Goal: Information Seeking & Learning: Learn about a topic

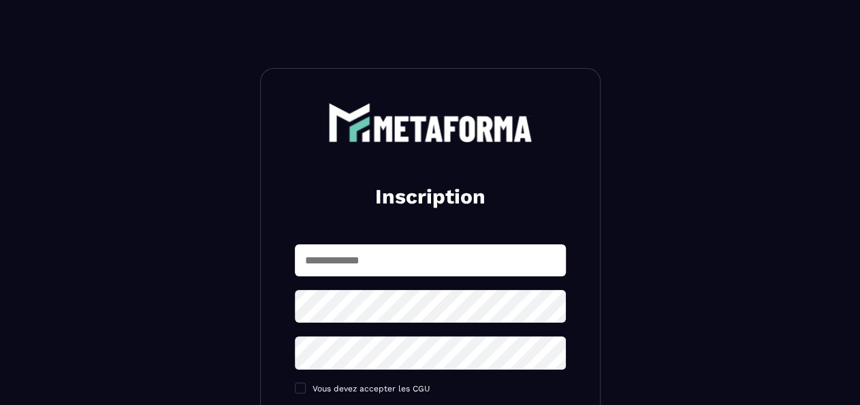
click at [402, 268] on input "text" at bounding box center [430, 260] width 271 height 32
type input "**********"
click at [545, 306] on icon at bounding box center [550, 306] width 15 height 12
click at [334, 206] on h2 "Inscription" at bounding box center [430, 196] width 238 height 27
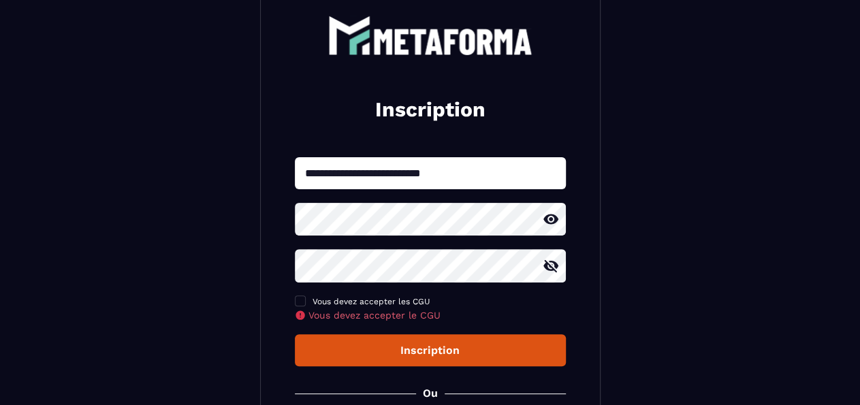
scroll to position [142, 0]
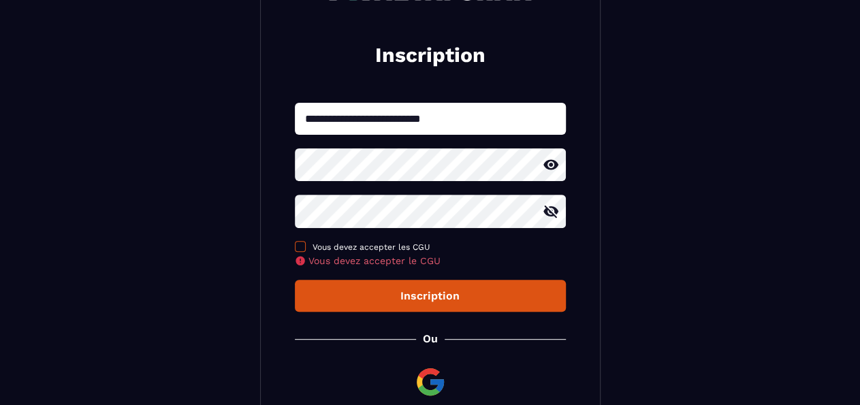
click at [301, 252] on span at bounding box center [300, 246] width 11 height 11
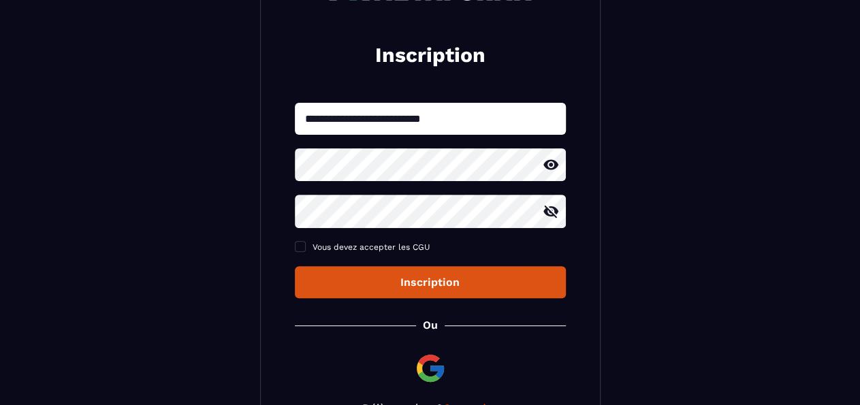
click at [454, 287] on div "Inscription" at bounding box center [430, 282] width 249 height 13
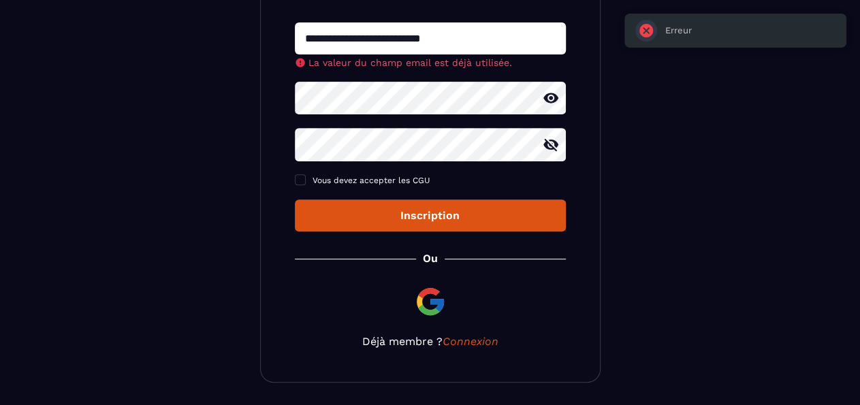
scroll to position [268, 0]
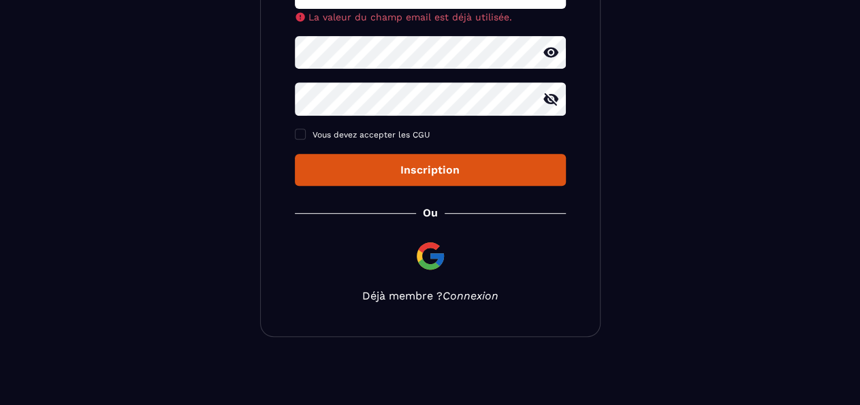
click at [469, 294] on link "Connexion" at bounding box center [471, 295] width 56 height 13
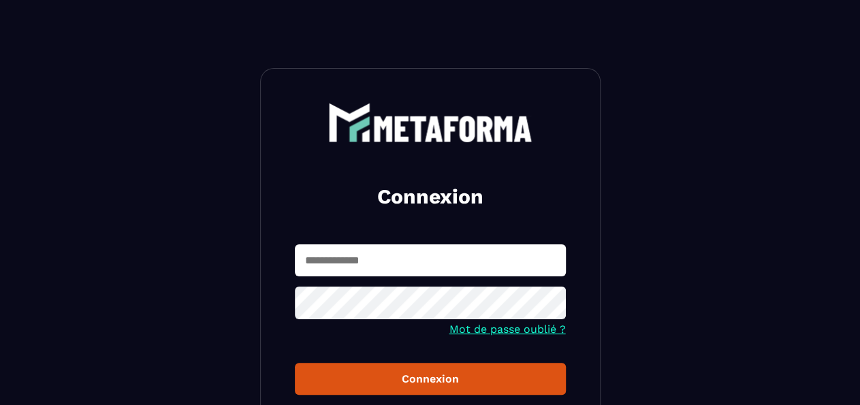
click at [385, 266] on input "text" at bounding box center [430, 260] width 271 height 32
type input "**********"
click at [295, 363] on button "Connexion" at bounding box center [430, 379] width 271 height 32
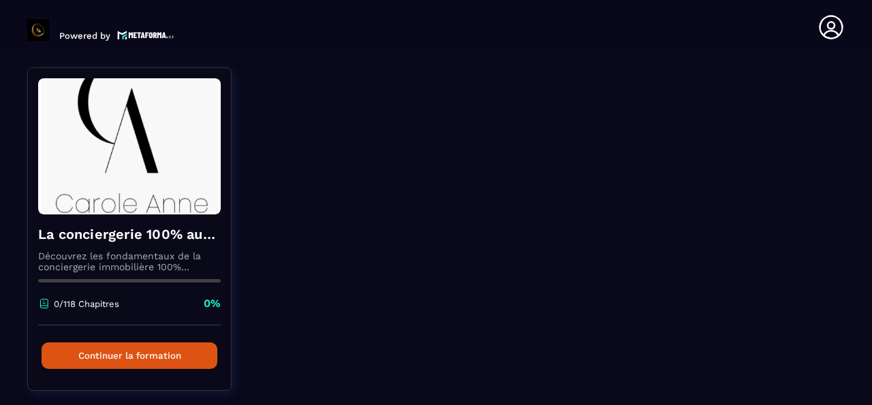
scroll to position [153, 0]
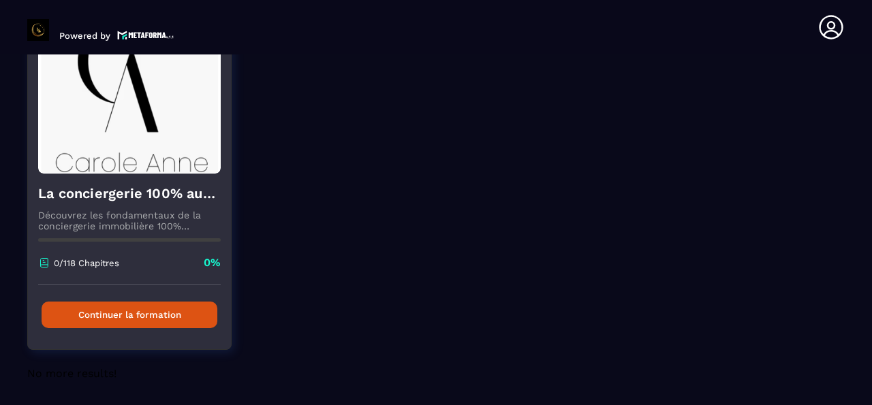
click at [127, 306] on button "Continuer la formation" at bounding box center [130, 315] width 176 height 27
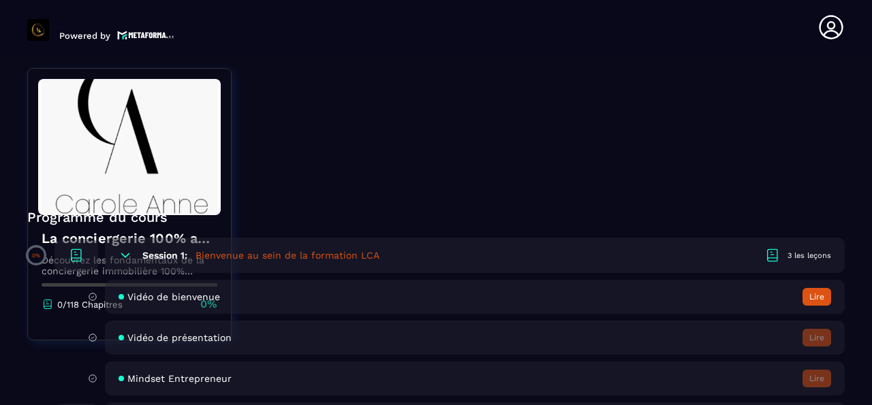
scroll to position [381, 0]
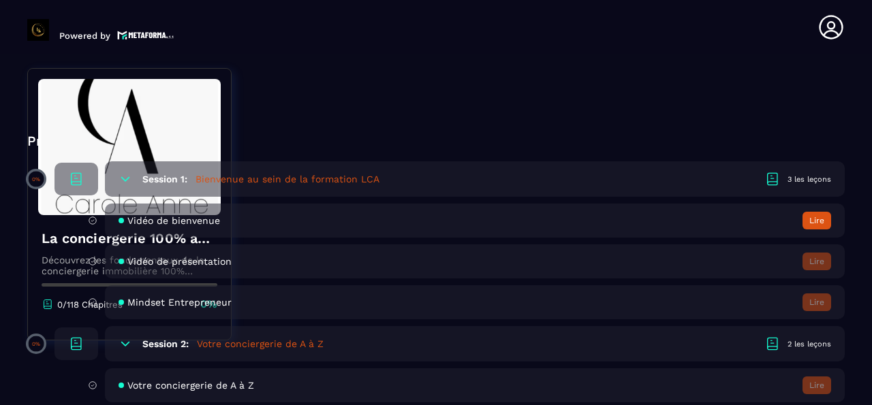
click at [345, 189] on div "Session 1: Bienvenue au sein de la formation LCA 3 les leçons" at bounding box center [475, 178] width 740 height 35
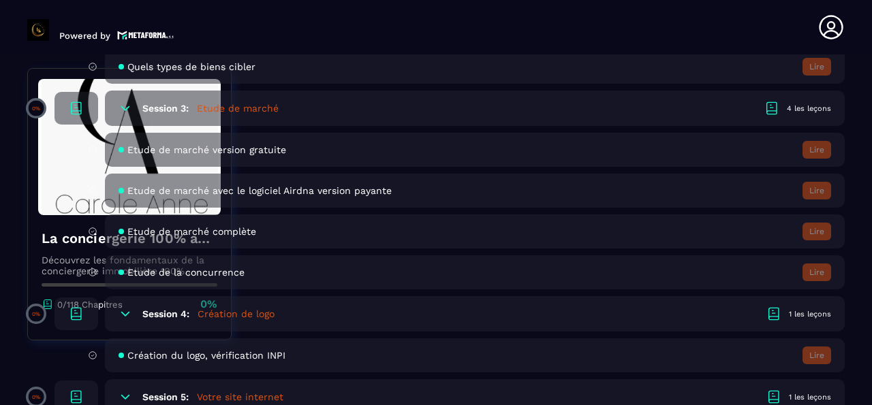
scroll to position [686, 0]
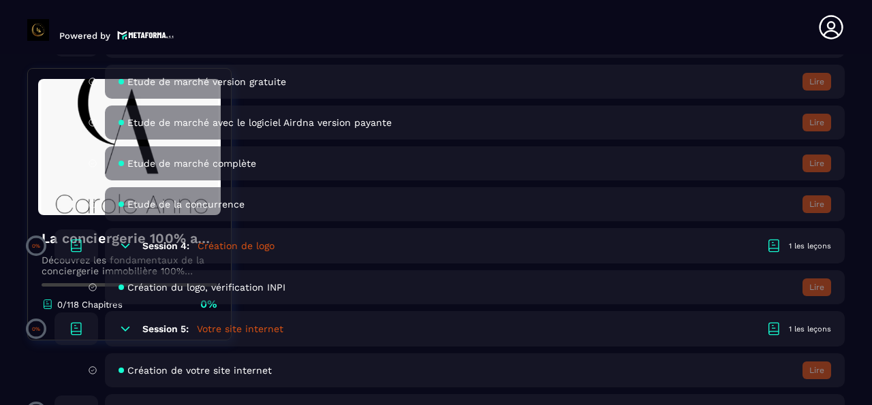
click at [404, 232] on div "Session 4: Création de logo 1 les leçons" at bounding box center [475, 245] width 740 height 35
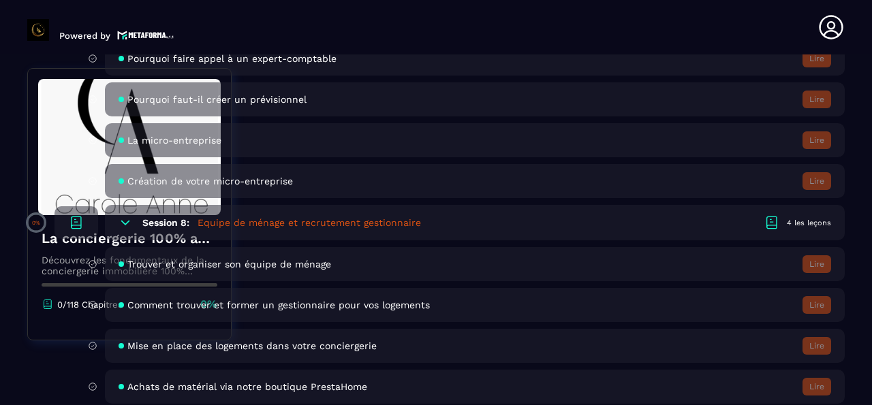
scroll to position [1373, 0]
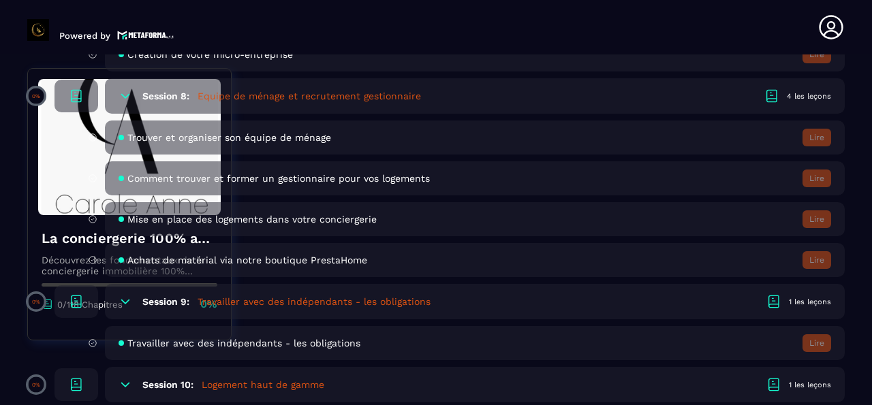
click at [830, 264] on div "Achats de matérial via notre boutique PrestaHome Lire" at bounding box center [475, 260] width 740 height 34
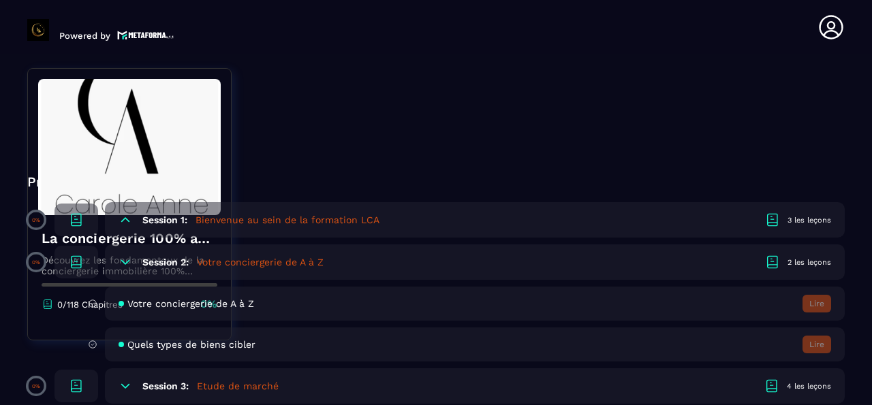
scroll to position [305, 0]
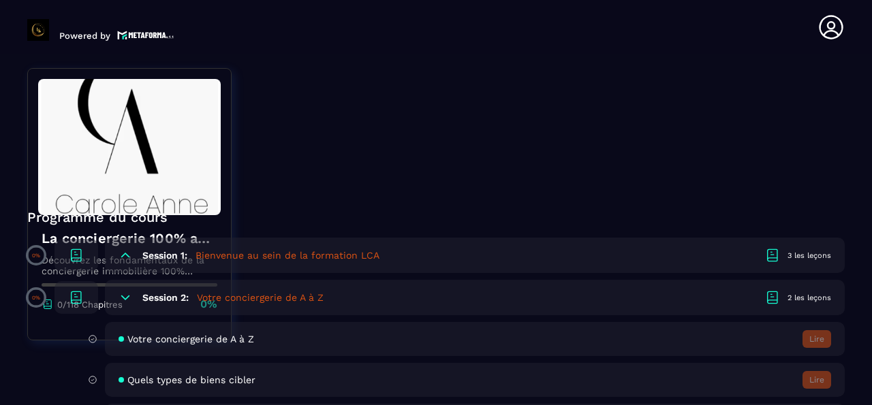
click at [802, 251] on div "3 les leçons" at bounding box center [809, 256] width 44 height 10
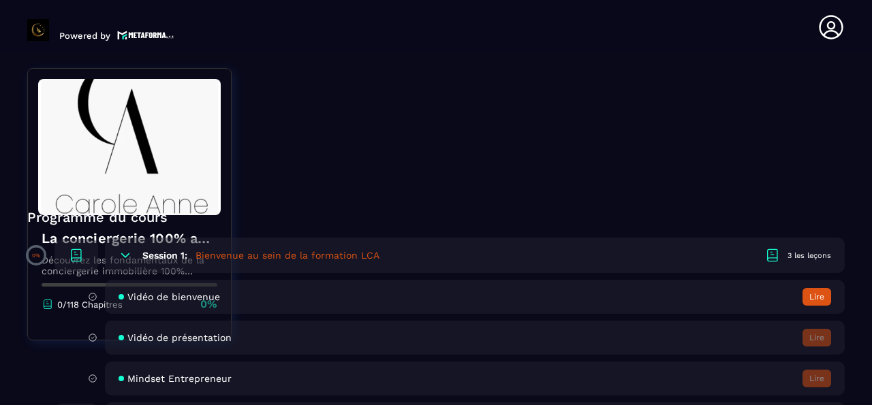
click at [808, 292] on button "Lire" at bounding box center [816, 297] width 29 height 18
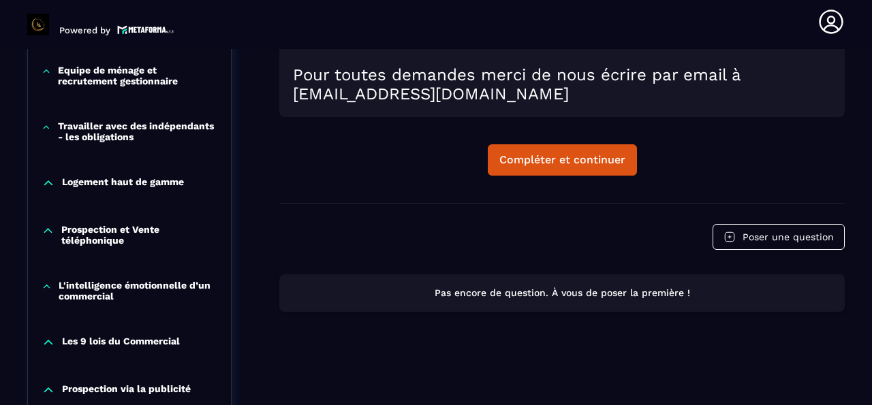
scroll to position [827, 0]
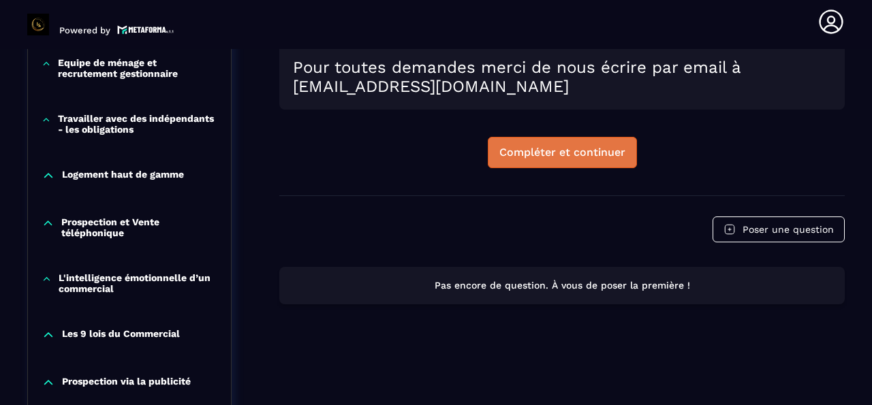
click at [600, 159] on div "Compléter et continuer" at bounding box center [562, 153] width 126 height 14
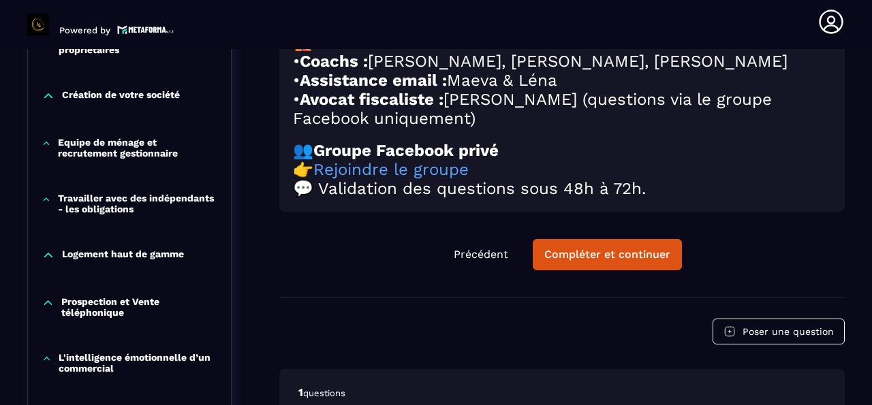
scroll to position [751, 0]
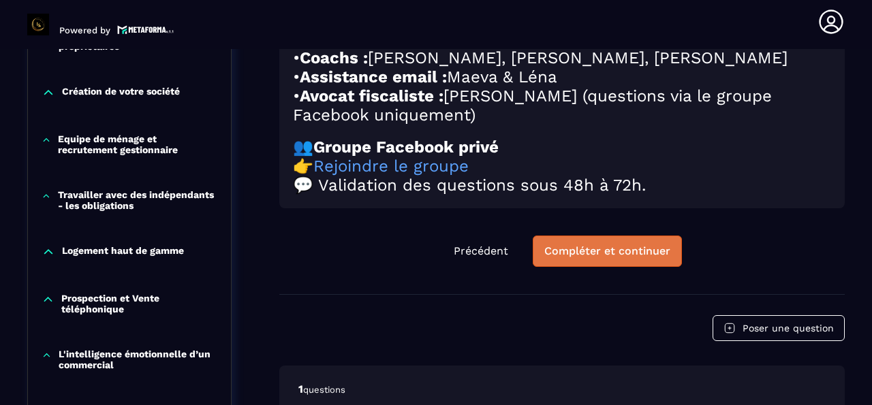
click at [620, 249] on div "Compléter et continuer" at bounding box center [607, 251] width 126 height 14
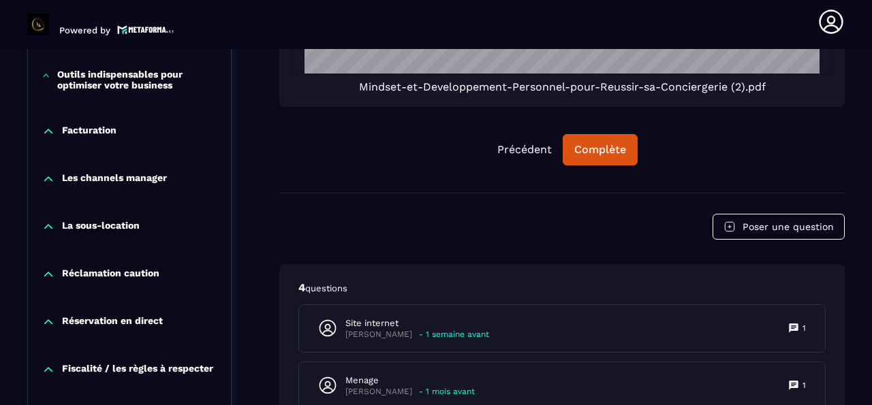
scroll to position [1099, 0]
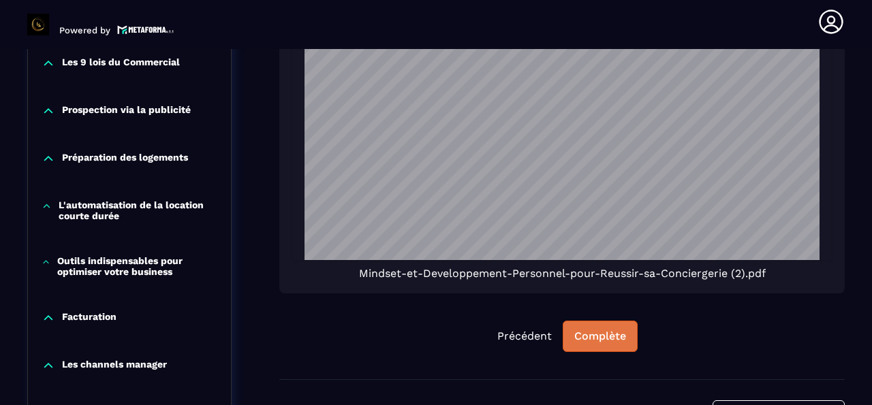
click at [595, 330] on div "Complète" at bounding box center [600, 337] width 52 height 14
click at [595, 330] on div "Continuer" at bounding box center [599, 337] width 53 height 14
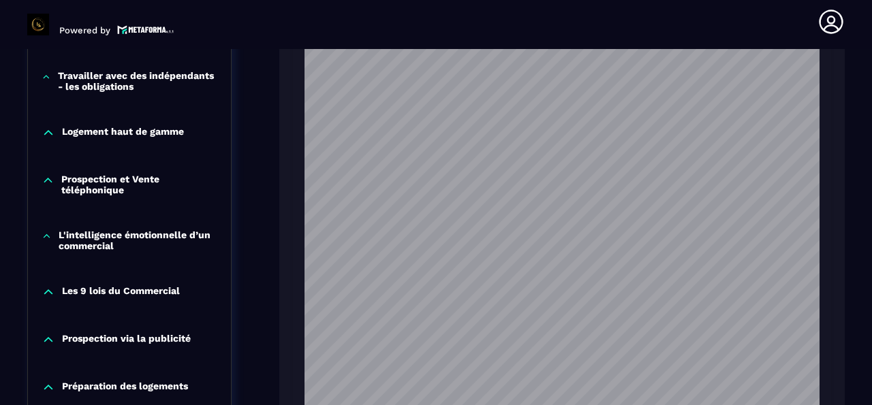
scroll to position [1252, 0]
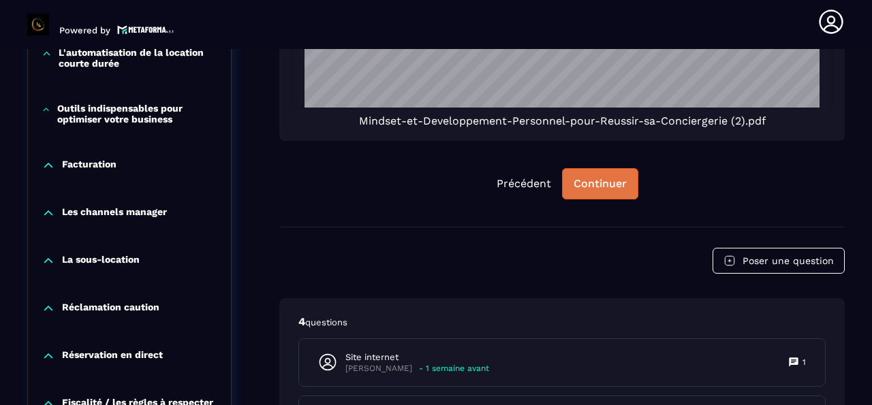
click at [607, 168] on button "Continuer" at bounding box center [600, 183] width 76 height 31
click at [603, 177] on div "Continuer" at bounding box center [599, 184] width 53 height 14
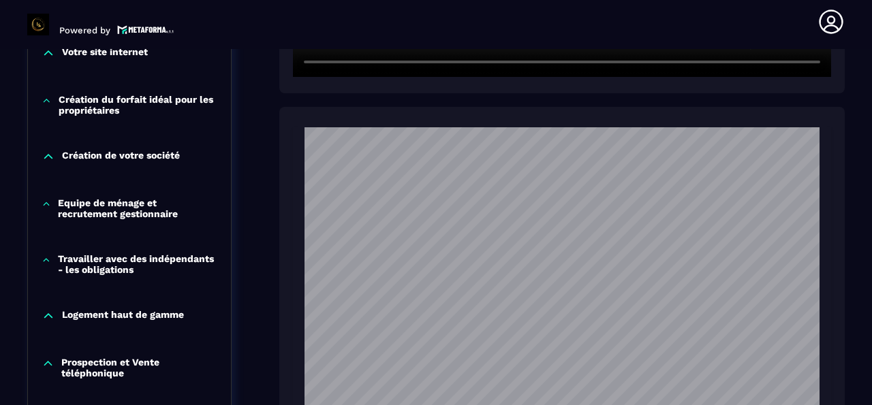
scroll to position [413, 0]
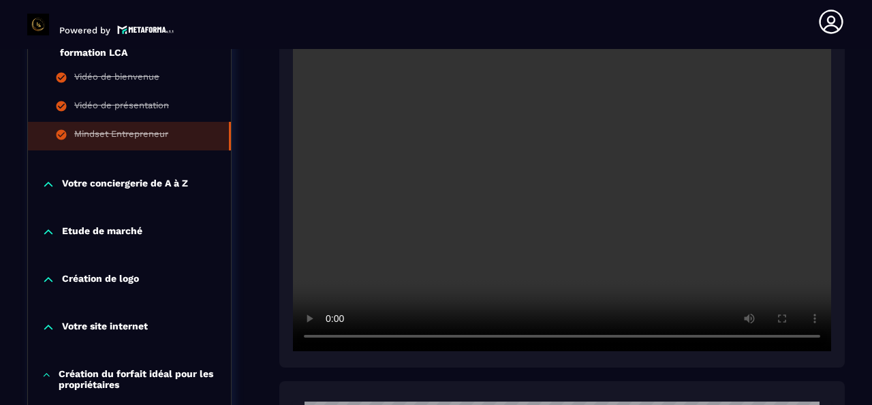
click at [54, 182] on icon at bounding box center [49, 185] width 14 height 14
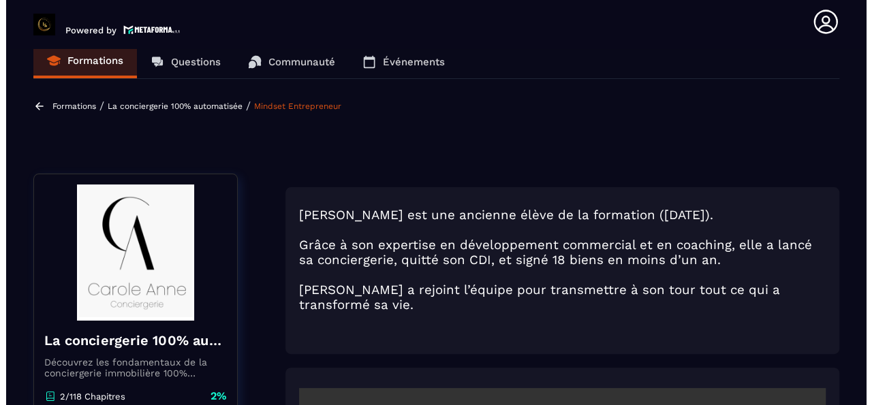
scroll to position [0, 0]
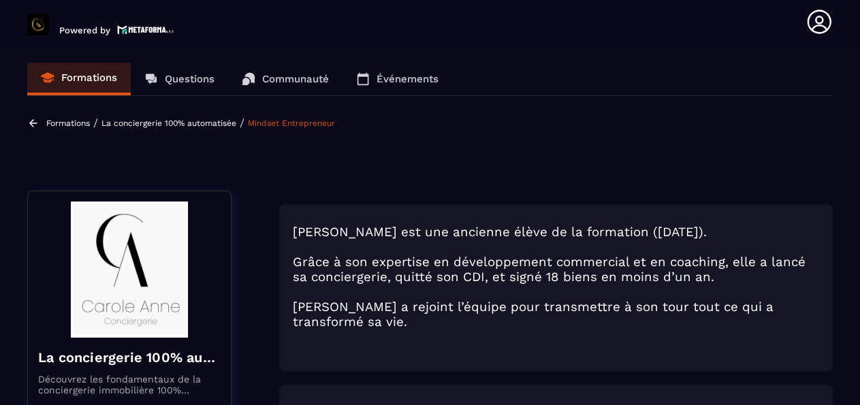
click at [64, 118] on p "Formations" at bounding box center [68, 123] width 44 height 10
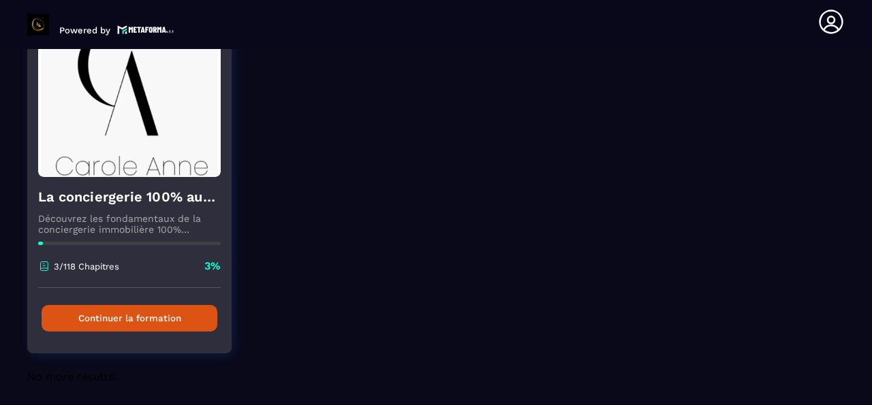
scroll to position [153, 0]
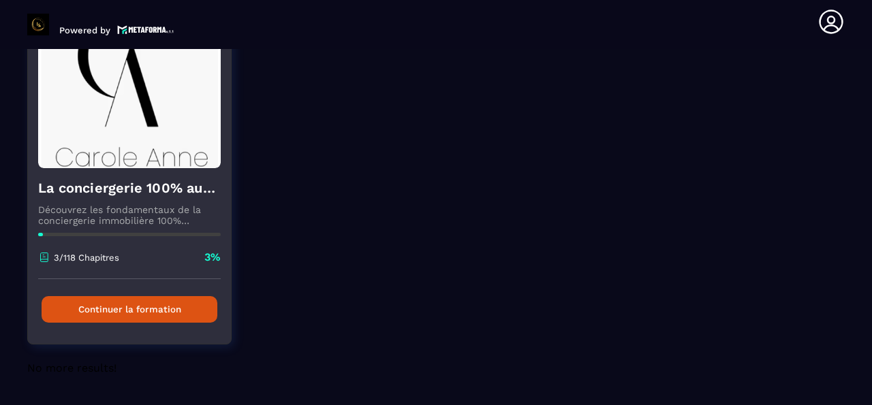
click at [108, 296] on button "Continuer la formation" at bounding box center [130, 309] width 176 height 27
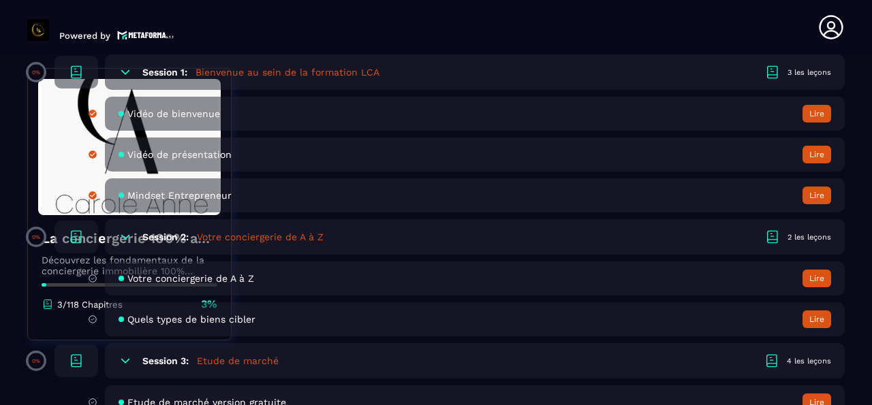
scroll to position [458, 0]
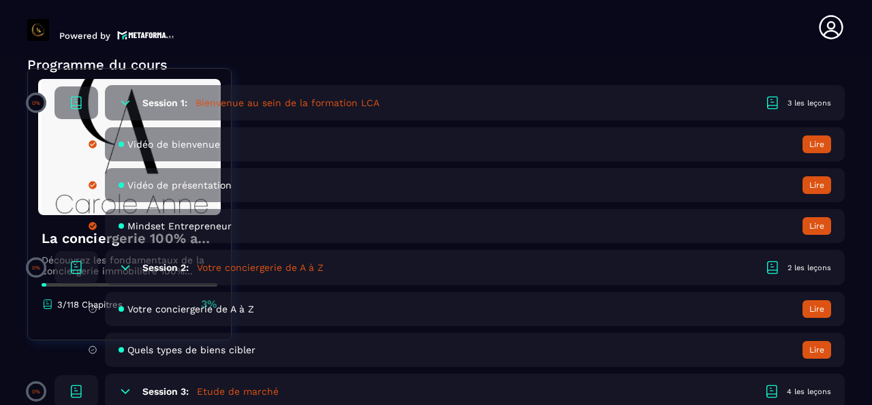
click at [118, 106] on icon at bounding box center [125, 103] width 14 height 14
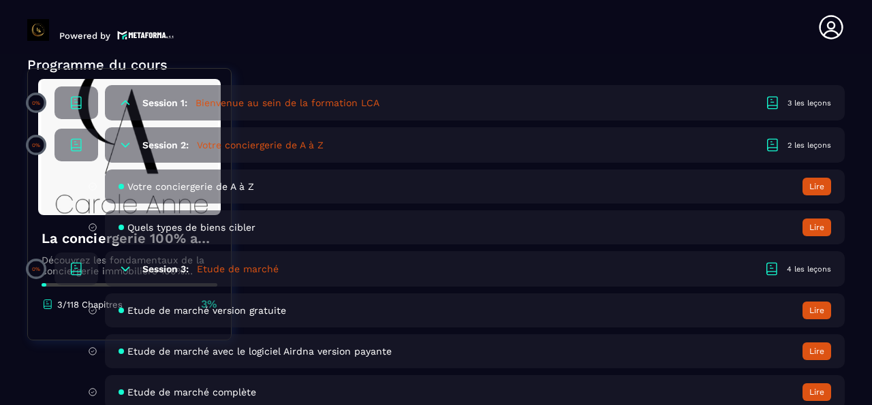
click at [812, 185] on button "Lire" at bounding box center [816, 187] width 29 height 18
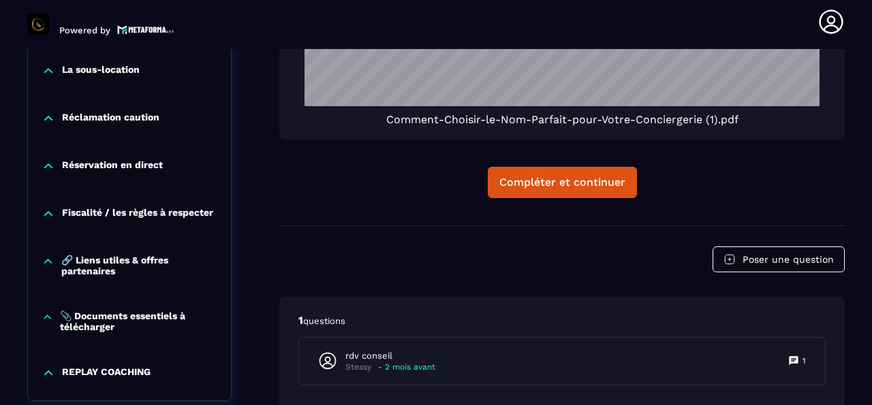
scroll to position [2118, 0]
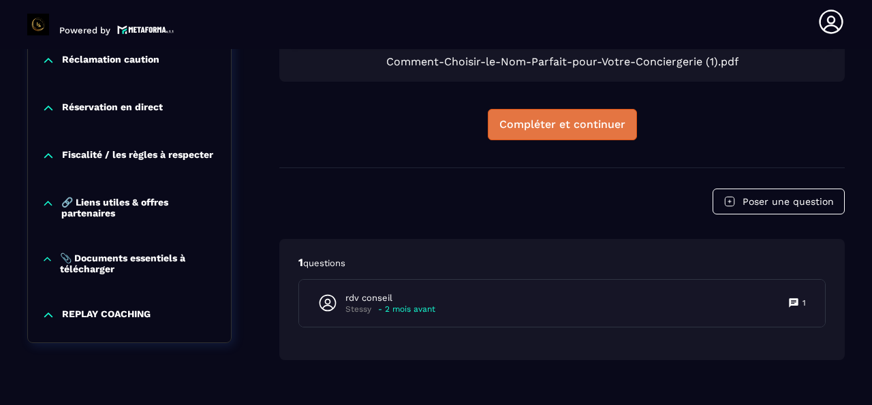
click at [581, 118] on div "Compléter et continuer" at bounding box center [562, 125] width 126 height 14
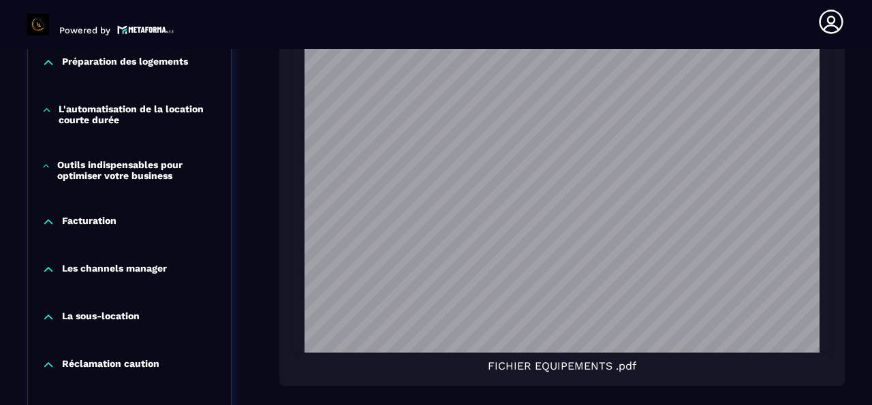
scroll to position [1877, 0]
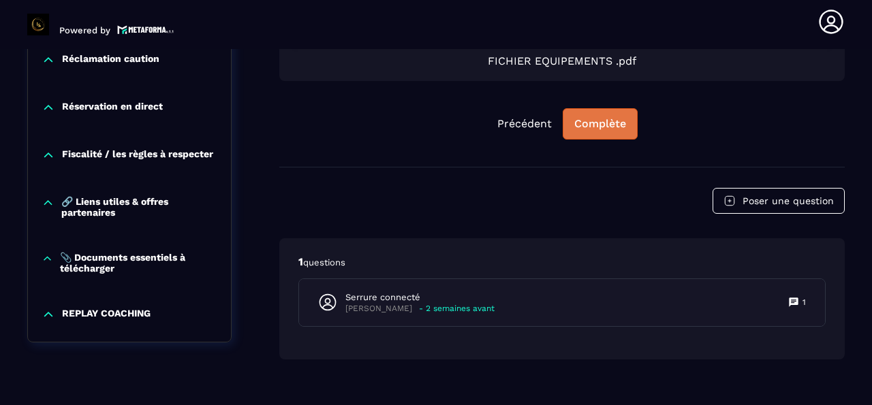
click at [605, 117] on div "Complète" at bounding box center [600, 124] width 52 height 14
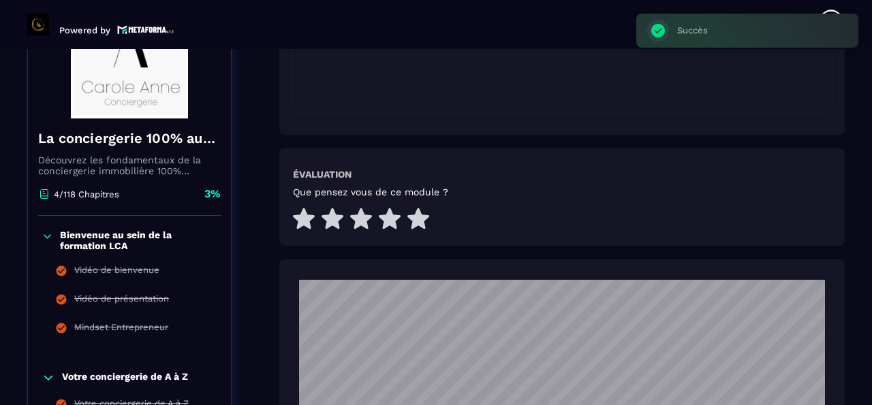
scroll to position [656, 0]
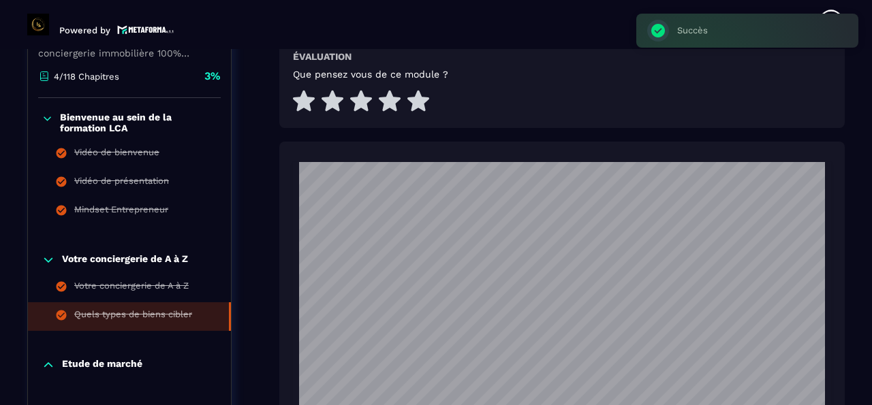
click at [121, 358] on p "Etude de marché" at bounding box center [102, 365] width 80 height 14
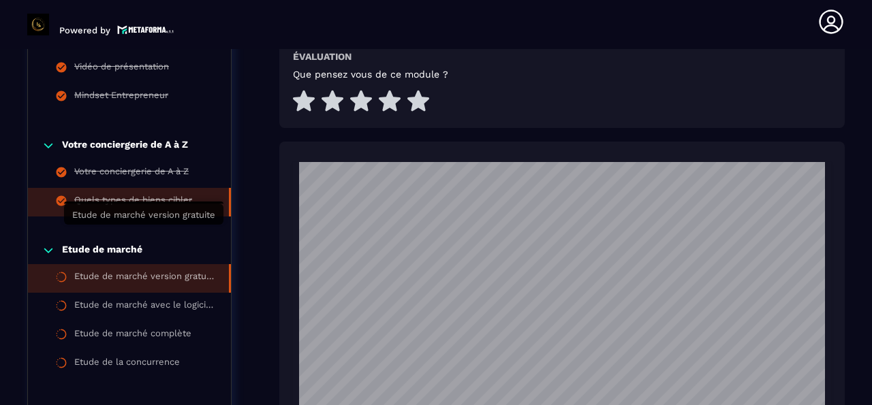
click at [180, 271] on div "Etude de marché version gratuite" at bounding box center [144, 278] width 141 height 15
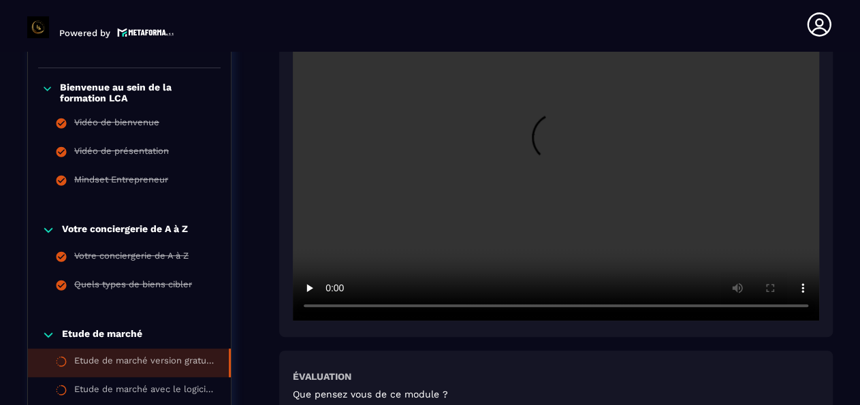
scroll to position [180, 0]
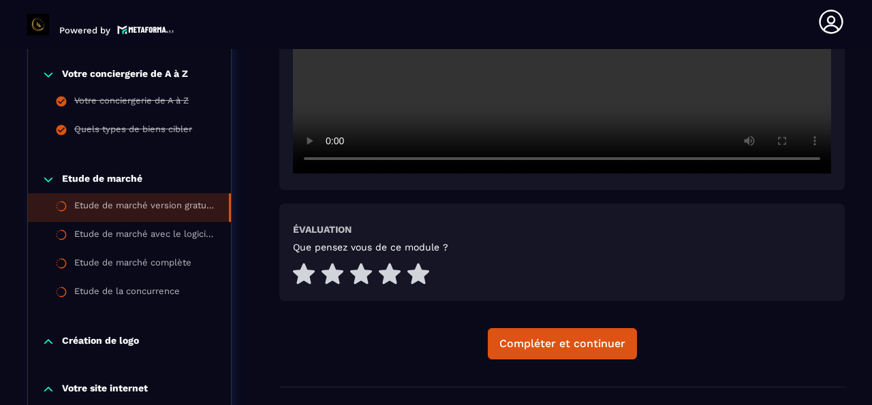
click at [52, 184] on icon at bounding box center [49, 180] width 14 height 14
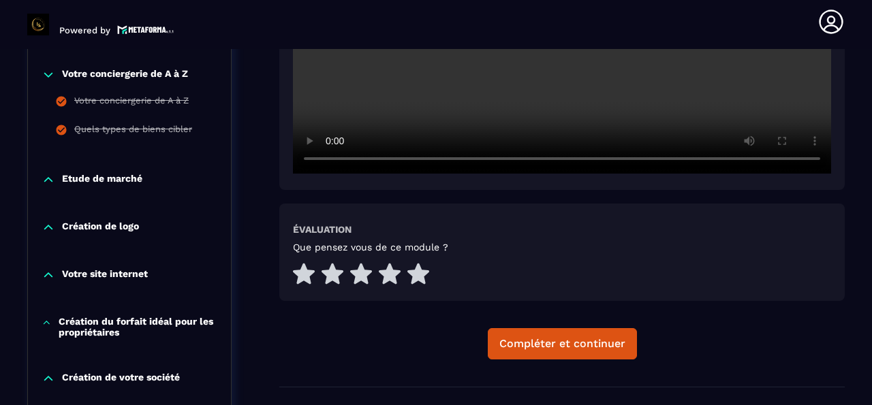
click at [47, 228] on icon at bounding box center [48, 227] width 8 height 4
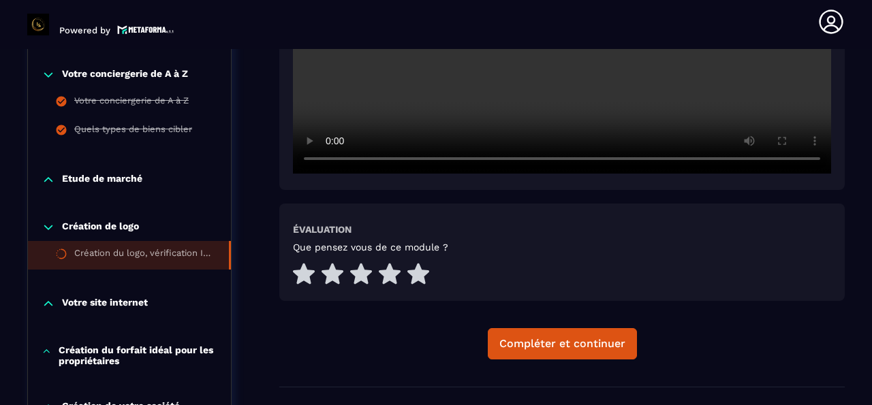
click at [123, 255] on div "Création du logo, vérification INPI" at bounding box center [144, 255] width 141 height 15
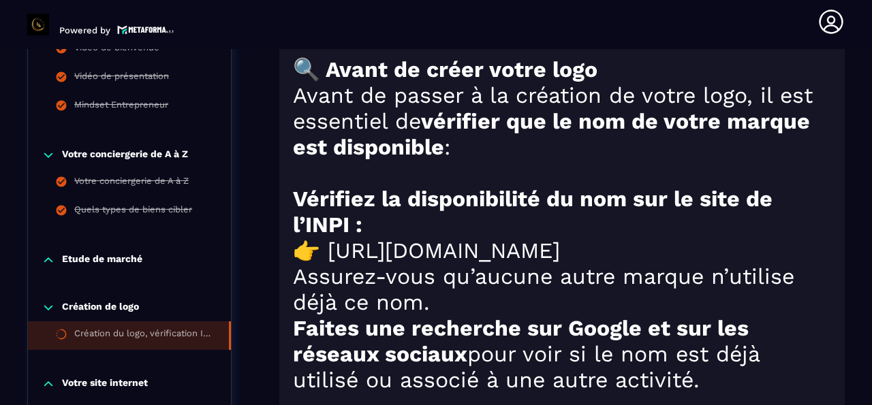
click at [51, 377] on icon at bounding box center [49, 384] width 14 height 14
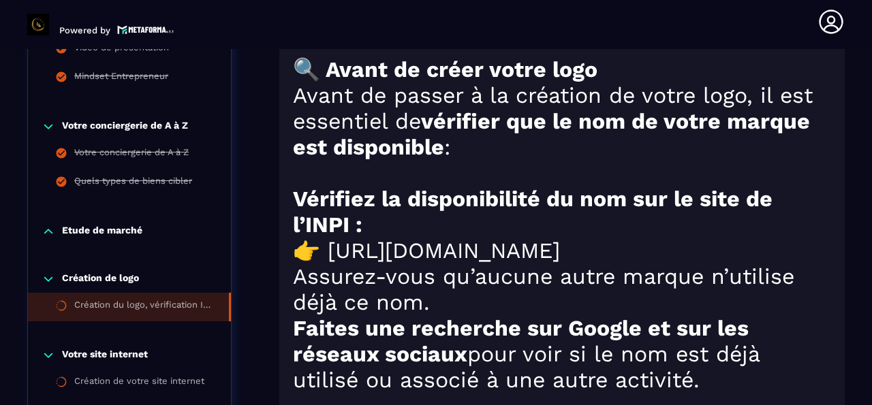
click at [42, 259] on div "Création de logo Création du logo, vérification INPI" at bounding box center [129, 297] width 203 height 76
click at [47, 272] on icon at bounding box center [49, 279] width 14 height 14
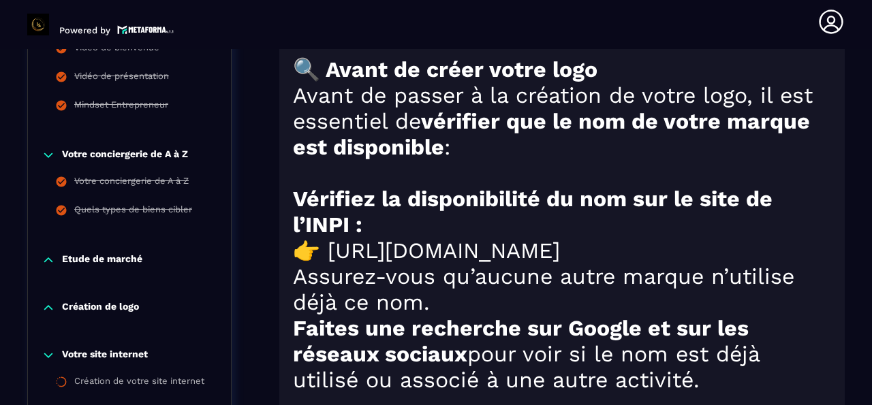
click at [47, 240] on div "Etude de marché" at bounding box center [129, 264] width 203 height 48
click at [47, 253] on icon at bounding box center [49, 260] width 14 height 14
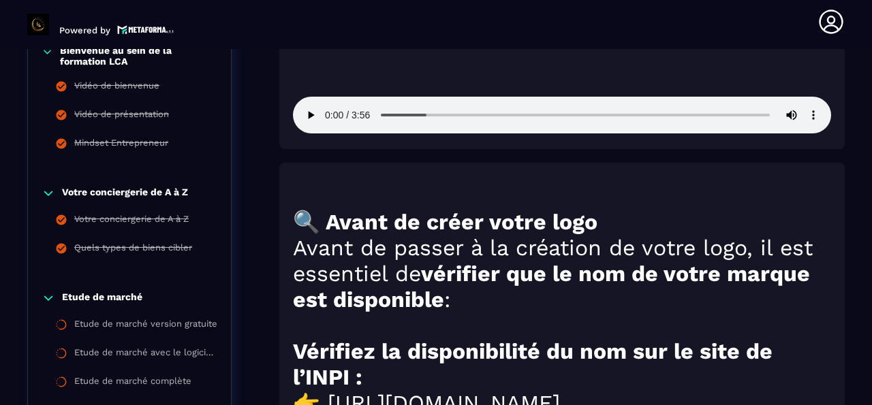
click at [47, 291] on icon at bounding box center [49, 298] width 14 height 14
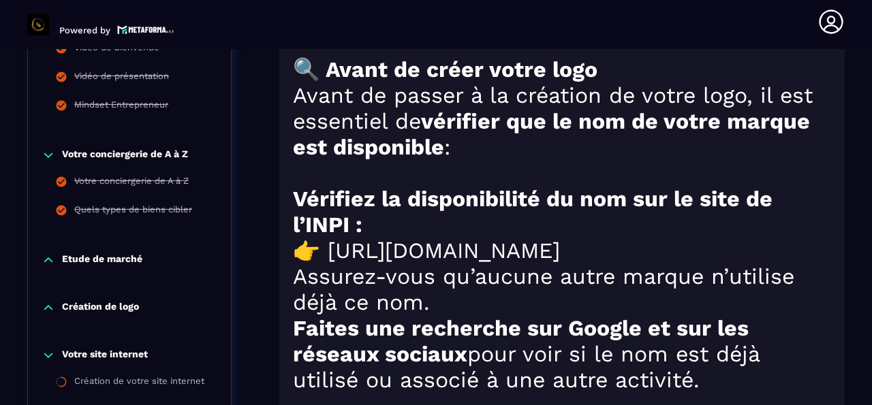
click at [47, 349] on icon at bounding box center [49, 356] width 14 height 14
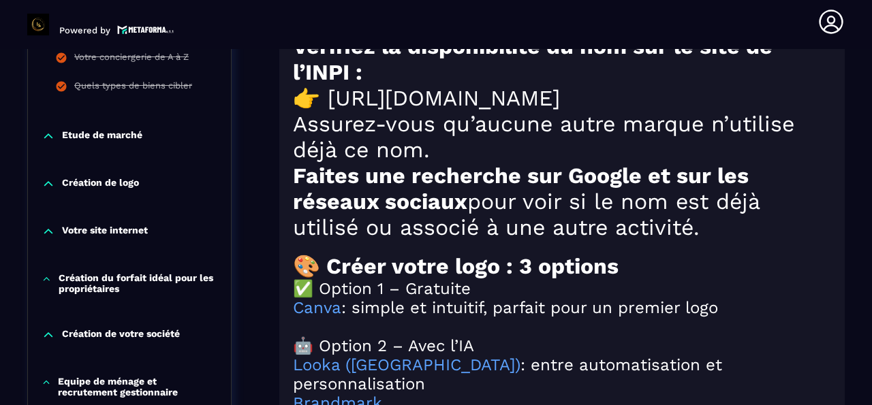
click at [48, 328] on icon at bounding box center [49, 335] width 14 height 14
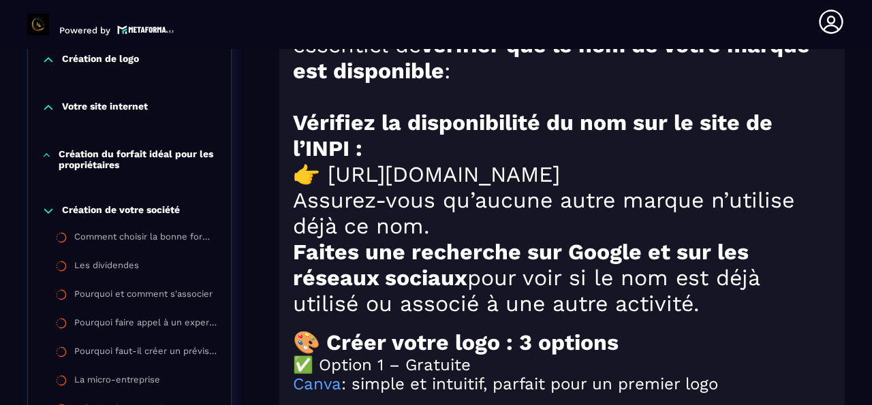
click at [47, 191] on div "Création de votre société Comment choisir la bonne forme juridique ? Les divide…" at bounding box center [129, 315] width 203 height 248
click at [49, 204] on icon at bounding box center [49, 211] width 14 height 14
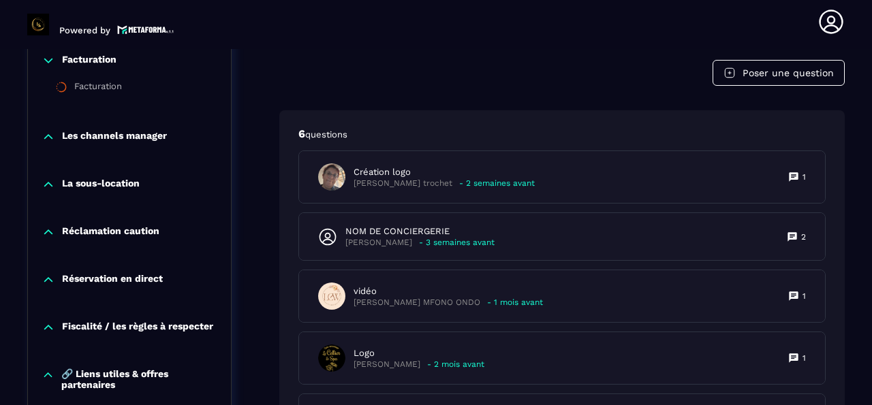
scroll to position [2003, 0]
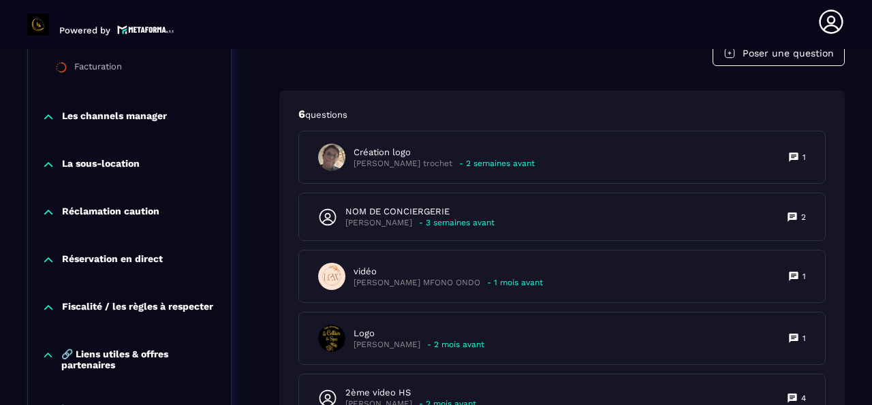
click at [46, 349] on icon at bounding box center [48, 356] width 13 height 14
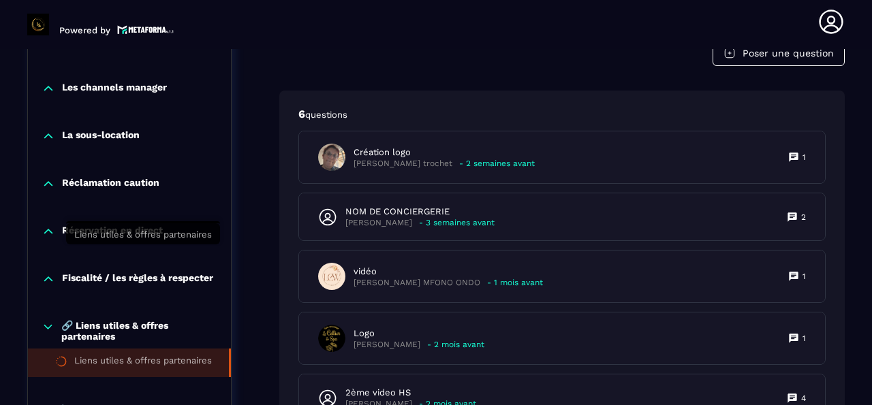
click at [118, 355] on div "Liens utiles & offres partenaires" at bounding box center [143, 362] width 138 height 15
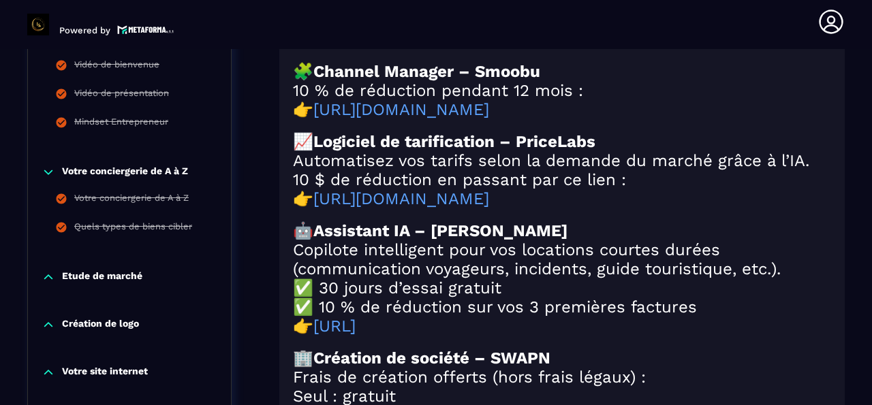
scroll to position [458, 0]
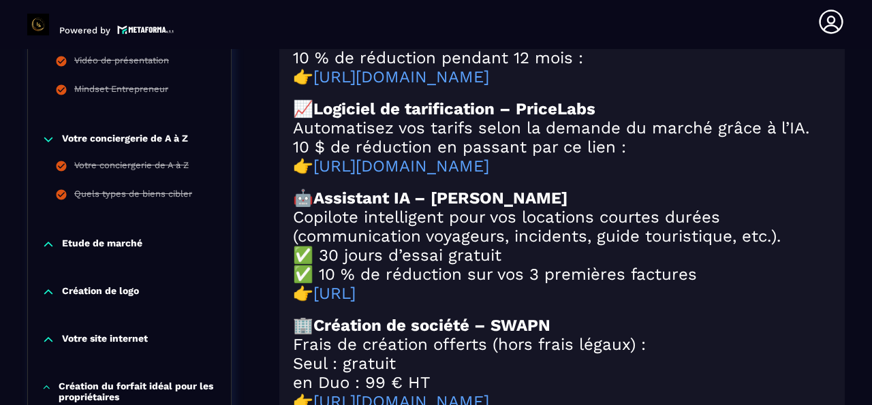
click at [46, 244] on icon at bounding box center [49, 245] width 14 height 14
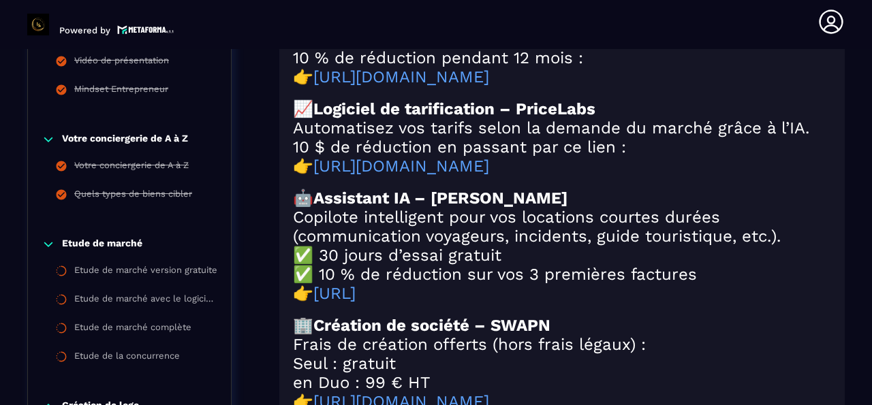
click at [44, 244] on icon at bounding box center [48, 244] width 8 height 4
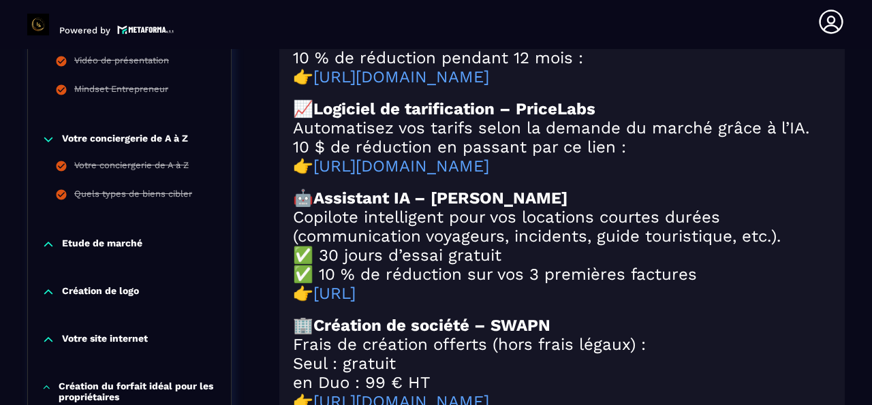
click at [52, 293] on icon at bounding box center [49, 292] width 14 height 14
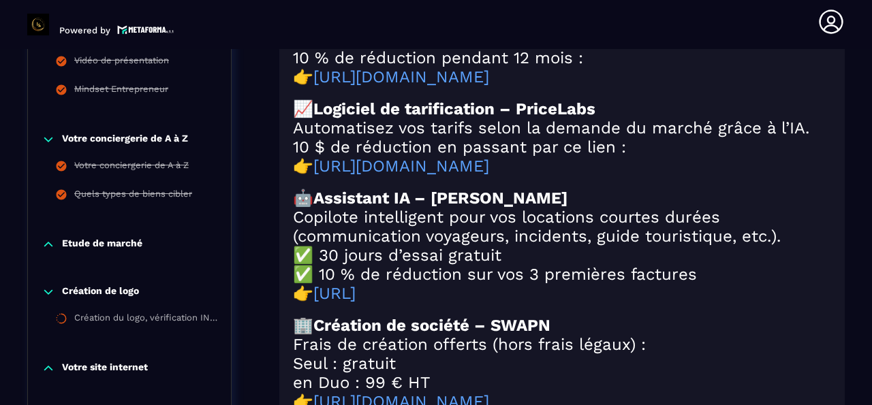
click at [52, 291] on icon at bounding box center [49, 292] width 14 height 14
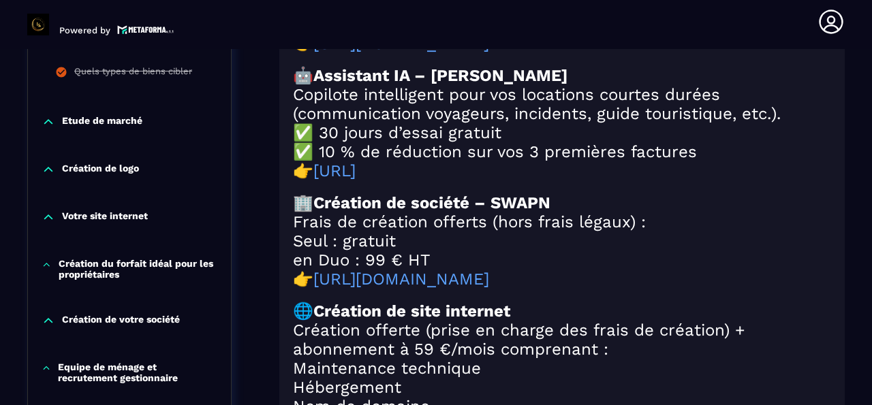
scroll to position [610, 0]
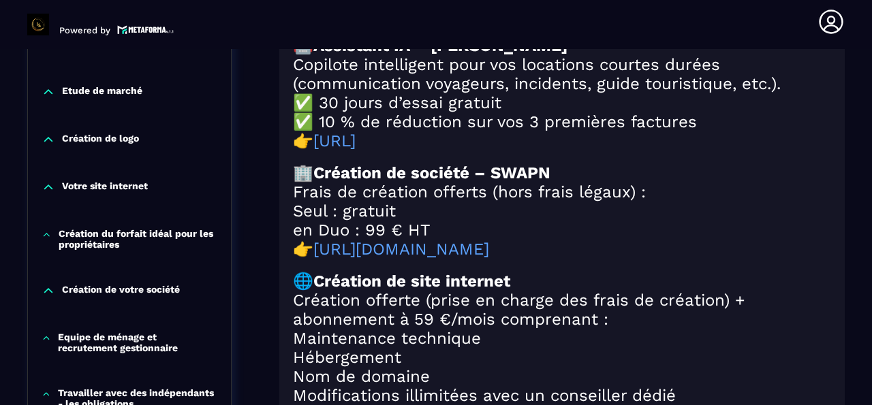
click at [50, 187] on icon at bounding box center [48, 187] width 8 height 4
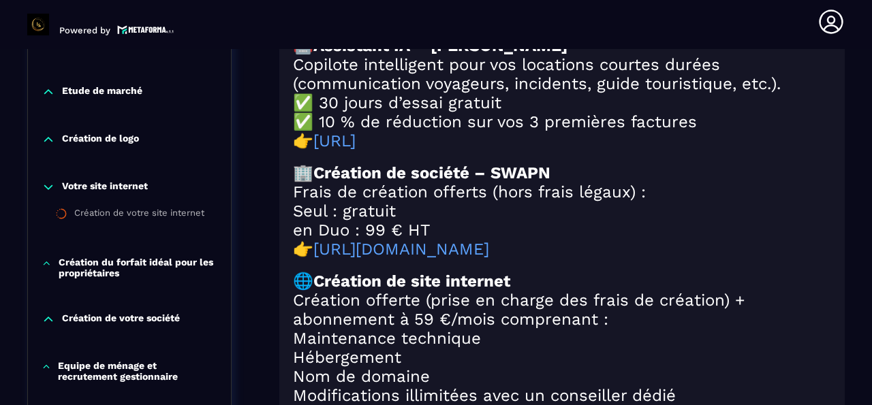
click at [50, 187] on icon at bounding box center [49, 187] width 14 height 14
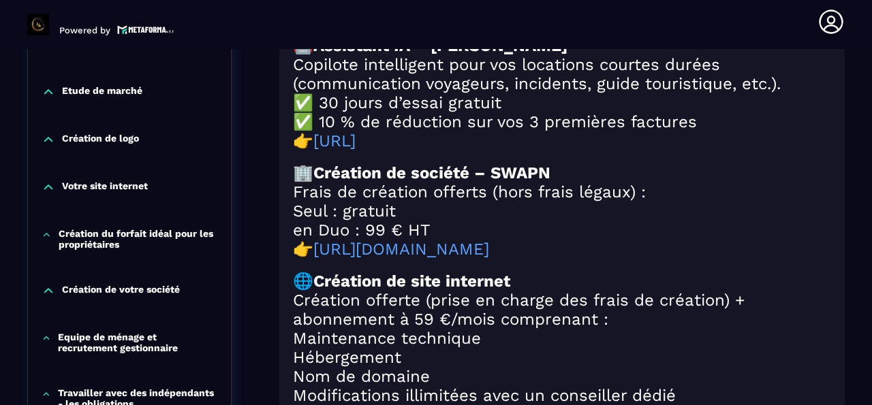
click at [45, 241] on icon at bounding box center [47, 235] width 10 height 14
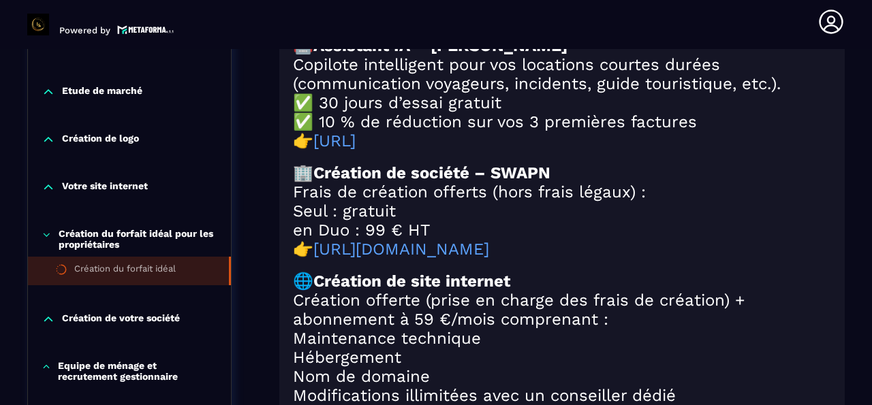
click at [115, 270] on div "Création du forfait idéal" at bounding box center [124, 271] width 101 height 15
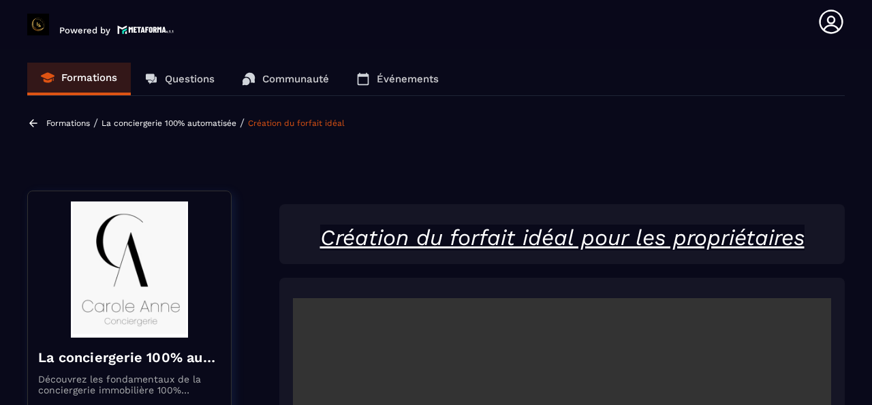
click at [30, 126] on icon at bounding box center [33, 123] width 12 height 12
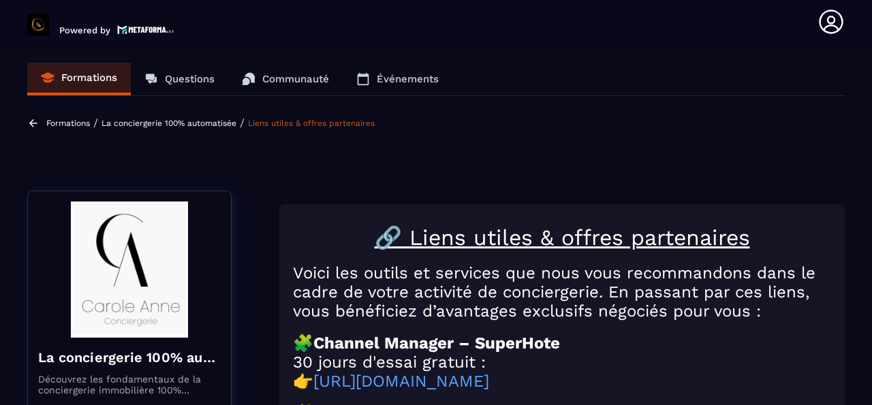
click at [69, 117] on div "Formations / La conciergerie 100% automatisée / Liens utiles & offres partenair…" at bounding box center [202, 122] width 351 height 13
click at [69, 122] on p "Formations" at bounding box center [68, 123] width 44 height 10
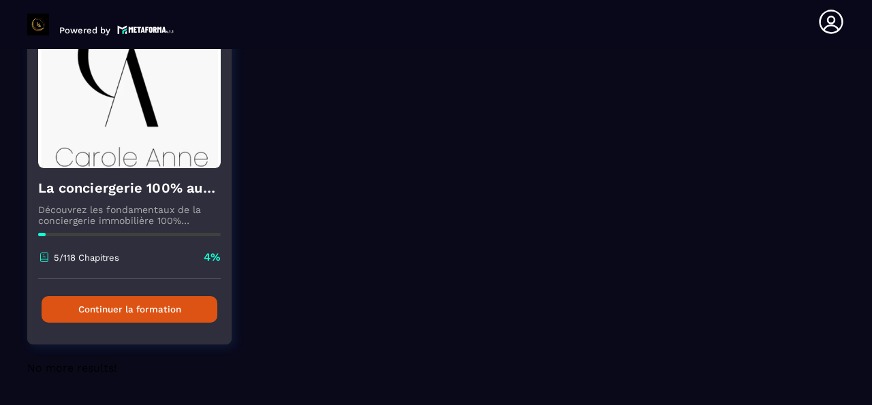
click at [174, 296] on button "Continuer la formation" at bounding box center [130, 309] width 176 height 27
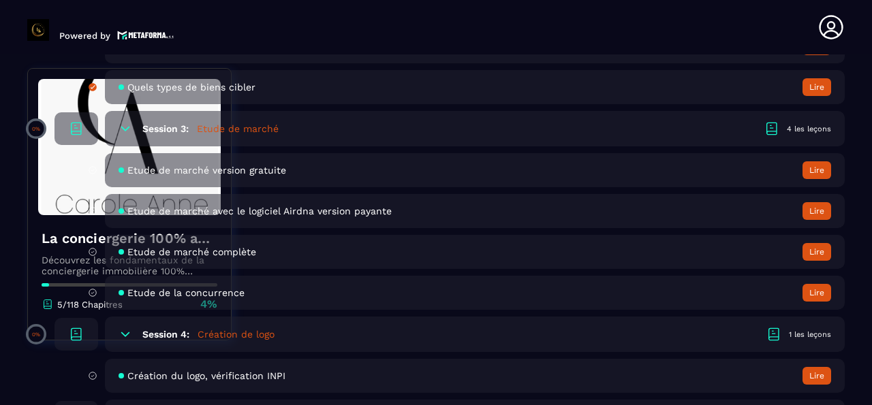
scroll to position [686, 0]
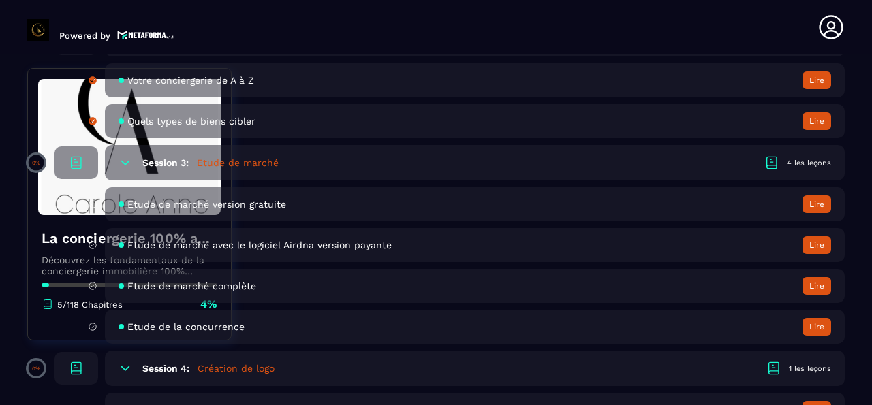
click at [225, 165] on h5 "Etude de marché" at bounding box center [238, 163] width 82 height 14
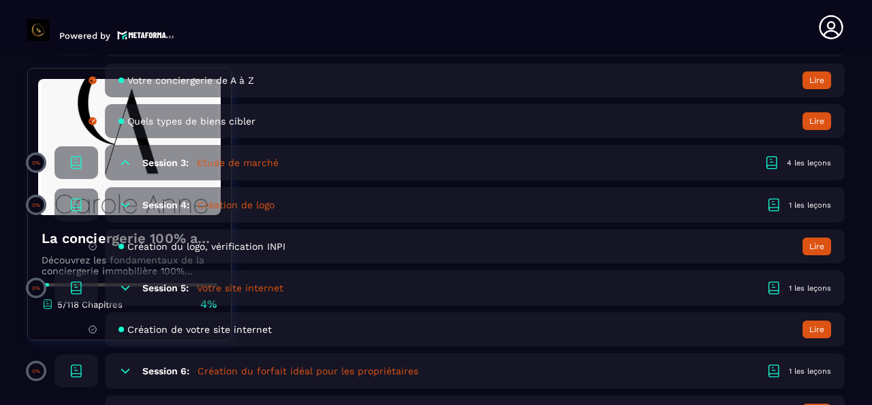
click at [225, 165] on h5 "Etude de marché" at bounding box center [238, 163] width 82 height 14
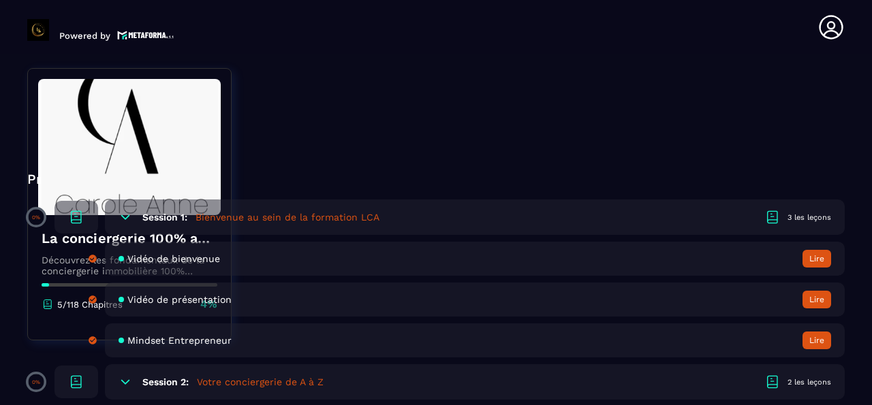
scroll to position [381, 0]
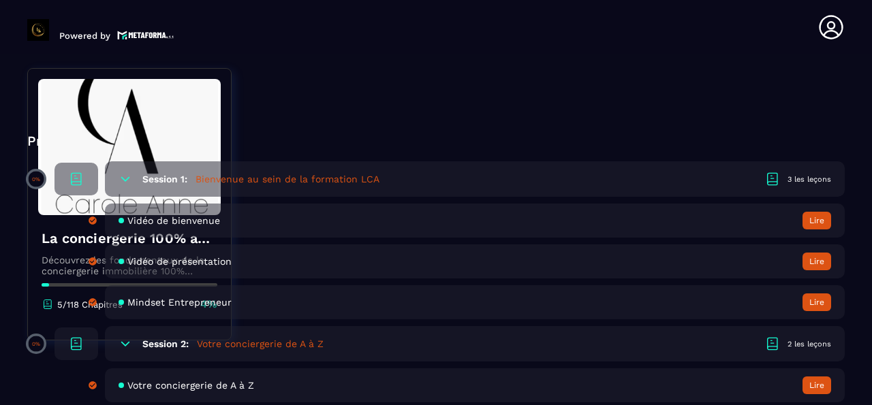
click at [70, 178] on icon at bounding box center [76, 179] width 16 height 16
click at [121, 177] on icon at bounding box center [125, 179] width 8 height 4
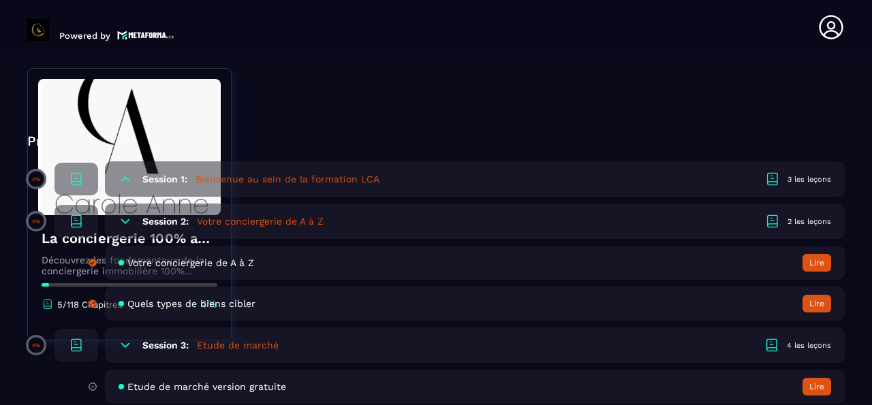
click at [118, 177] on icon at bounding box center [125, 179] width 14 height 14
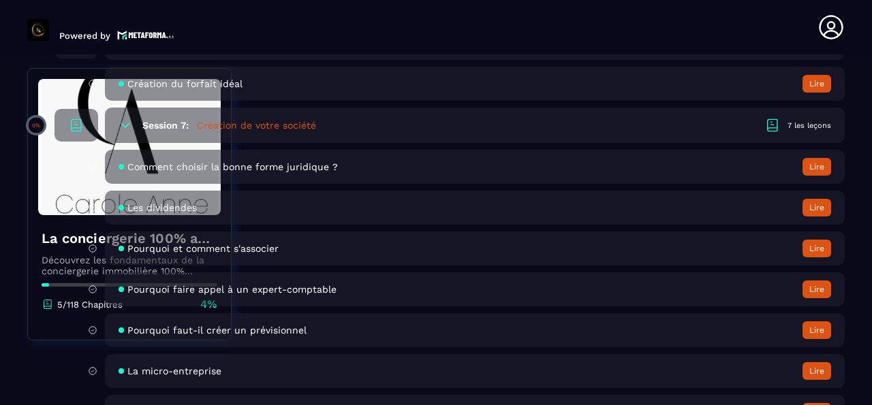
scroll to position [1144, 0]
